Goal: Transaction & Acquisition: Subscribe to service/newsletter

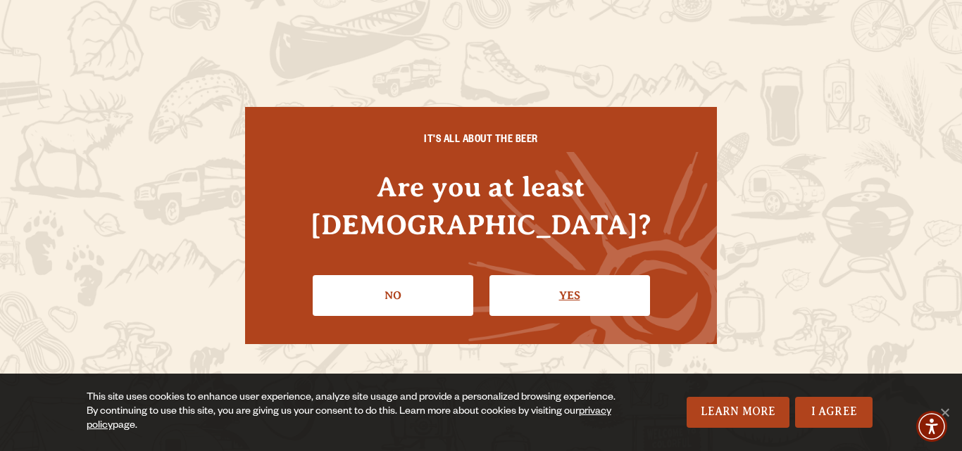
click at [560, 286] on link "Yes" at bounding box center [569, 295] width 161 height 41
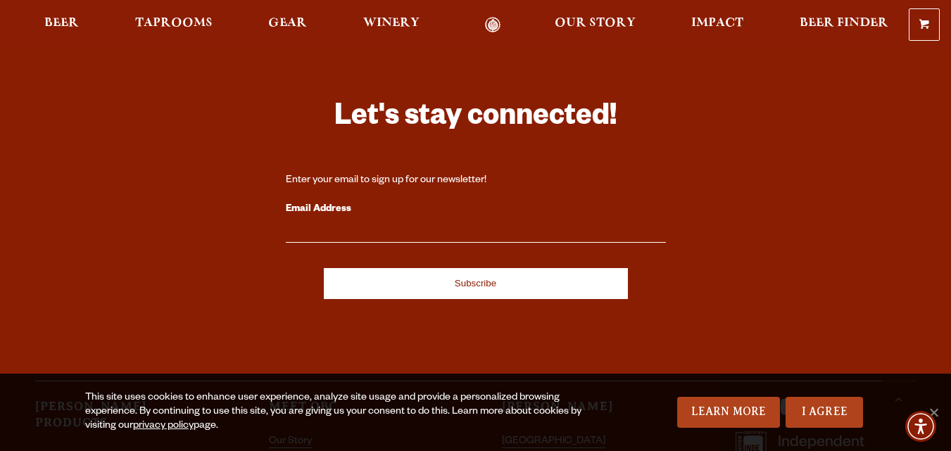
scroll to position [3815, 0]
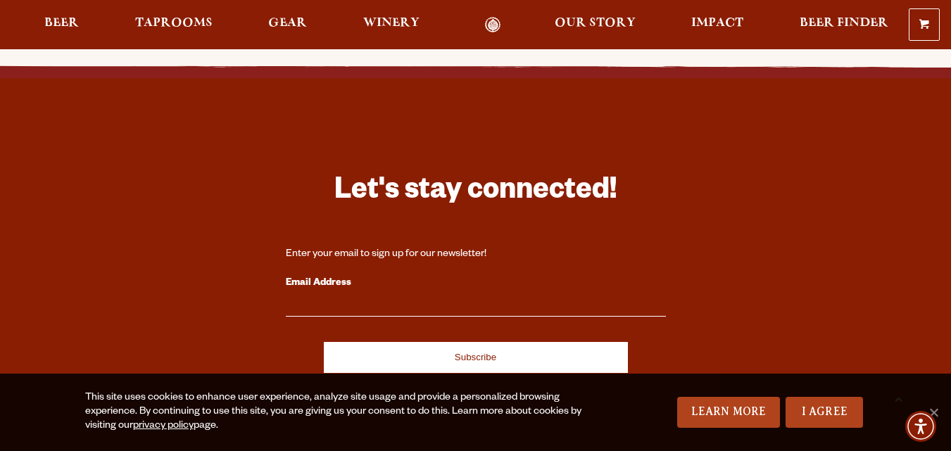
click at [387, 305] on input "Email Address" at bounding box center [476, 308] width 380 height 18
paste input "[EMAIL_ADDRESS][DOMAIN_NAME]"
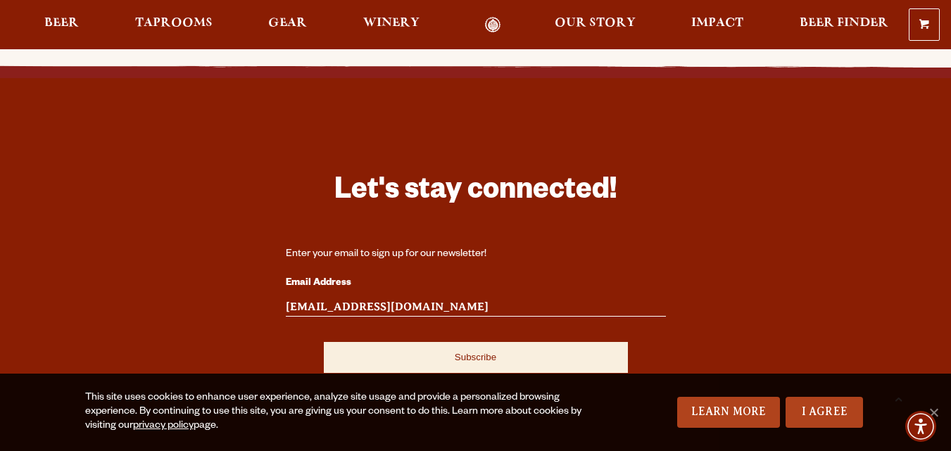
type input "[EMAIL_ADDRESS][DOMAIN_NAME]"
click at [387, 366] on input "Subscribe" at bounding box center [476, 357] width 304 height 31
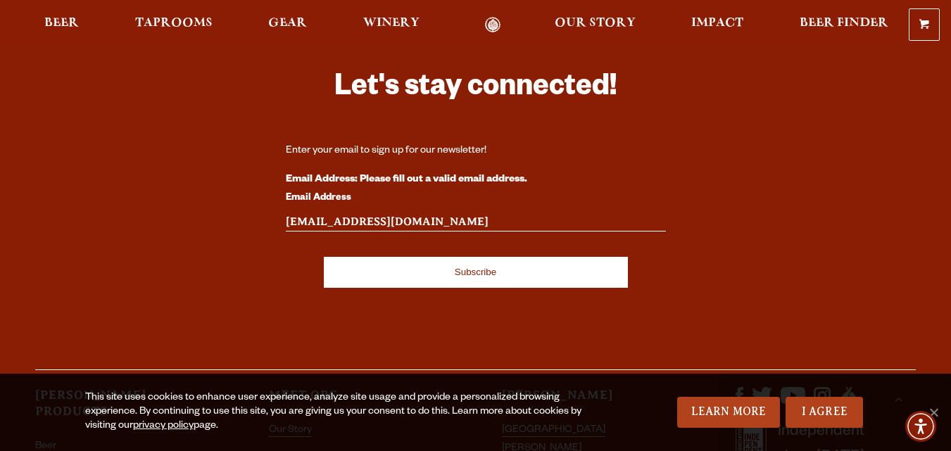
scroll to position [4049, 0]
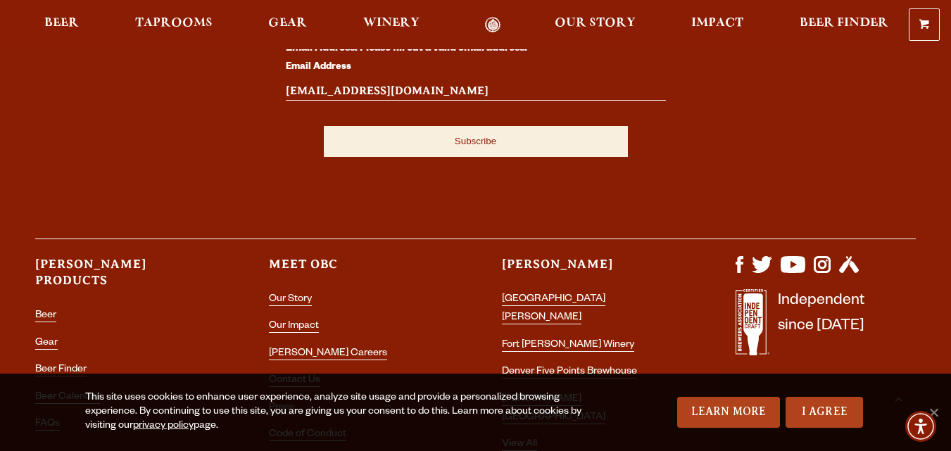
click at [407, 130] on input "Subscribe" at bounding box center [476, 141] width 304 height 31
click at [439, 147] on input "Subscribe" at bounding box center [476, 141] width 304 height 31
click at [439, 145] on input "Subscribe" at bounding box center [476, 141] width 304 height 31
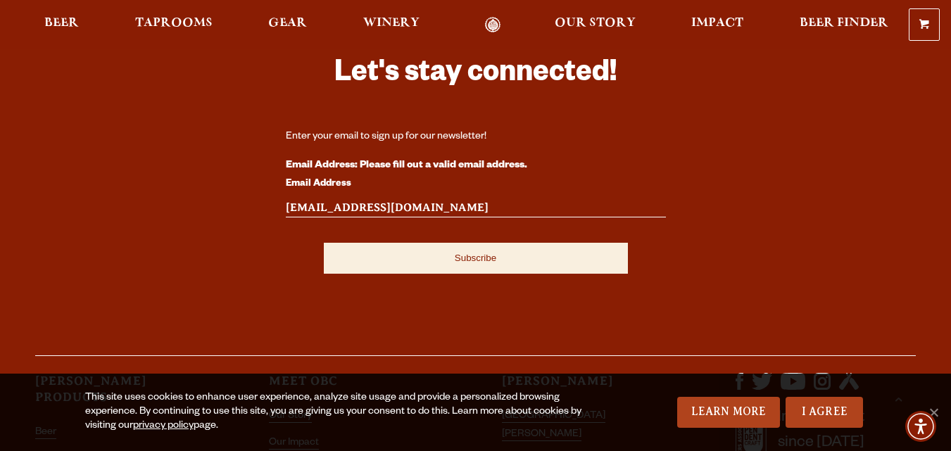
click at [450, 271] on input "Subscribe" at bounding box center [476, 258] width 304 height 31
click at [463, 254] on input "Subscribe" at bounding box center [476, 258] width 304 height 31
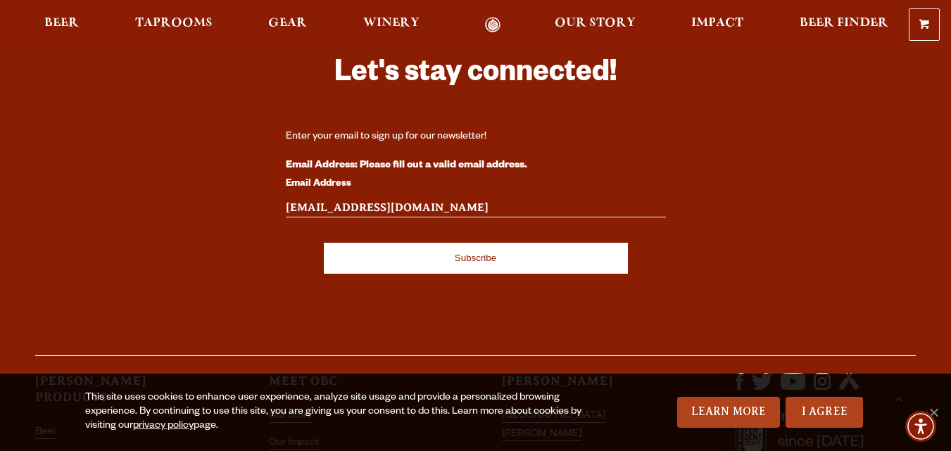
drag, startPoint x: 411, startPoint y: 200, endPoint x: 188, endPoint y: 225, distance: 224.6
click at [188, 225] on div "Let's stay connected! Enter your email to sign up for our newsletter! Email Add…" at bounding box center [475, 309] width 951 height 576
paste input "[EMAIL_ADDRESS][DOMAIN_NAME]"
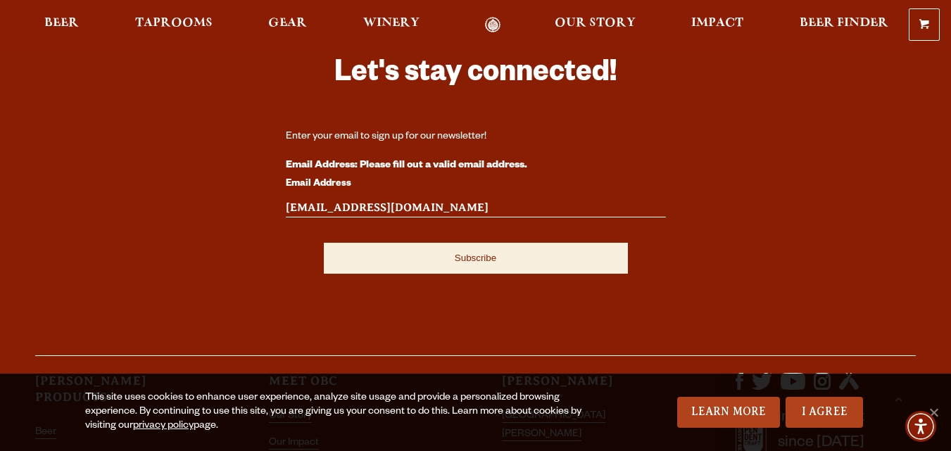
type input "[EMAIL_ADDRESS][DOMAIN_NAME]"
click at [346, 248] on input "Subscribe" at bounding box center [476, 258] width 304 height 31
click at [399, 263] on input "Subscribe" at bounding box center [476, 258] width 304 height 31
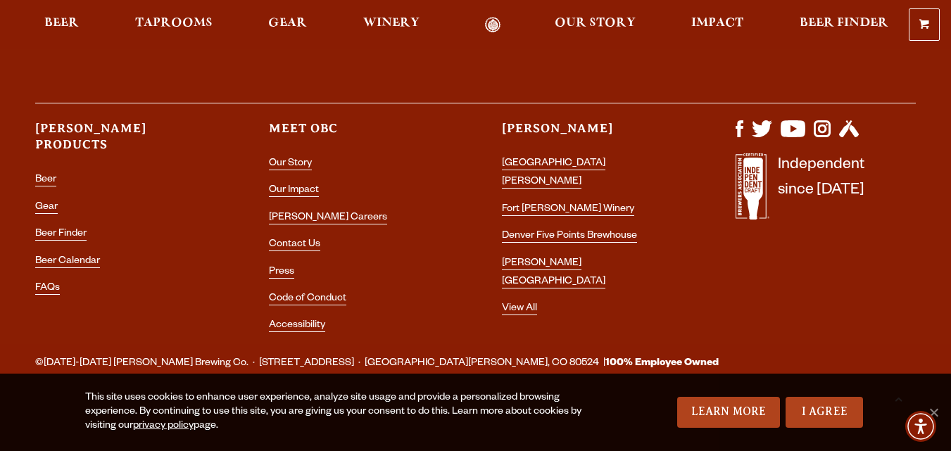
scroll to position [4068, 0]
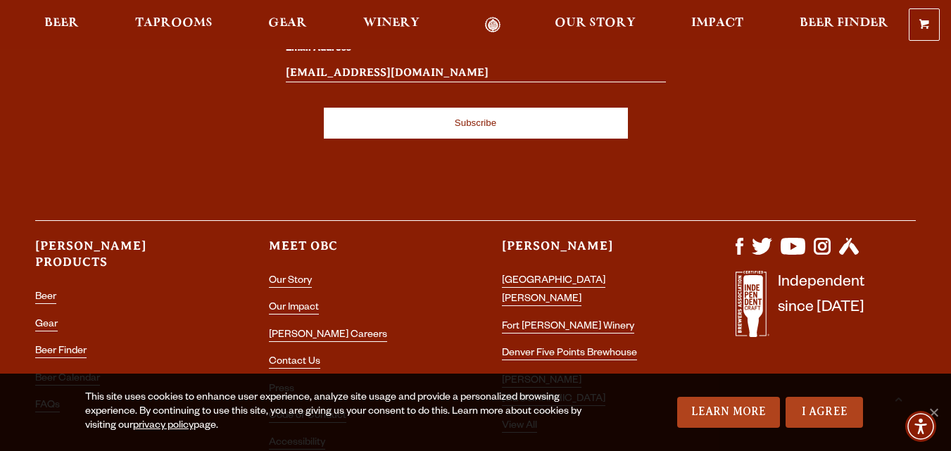
click at [462, 98] on div "Subscribe" at bounding box center [476, 116] width 380 height 45
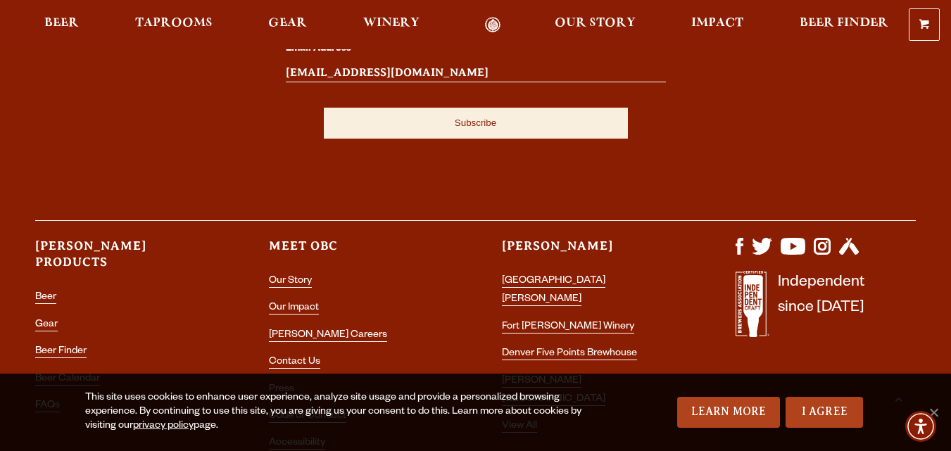
click at [468, 125] on input "Subscribe" at bounding box center [476, 123] width 304 height 31
